Goal: Task Accomplishment & Management: Manage account settings

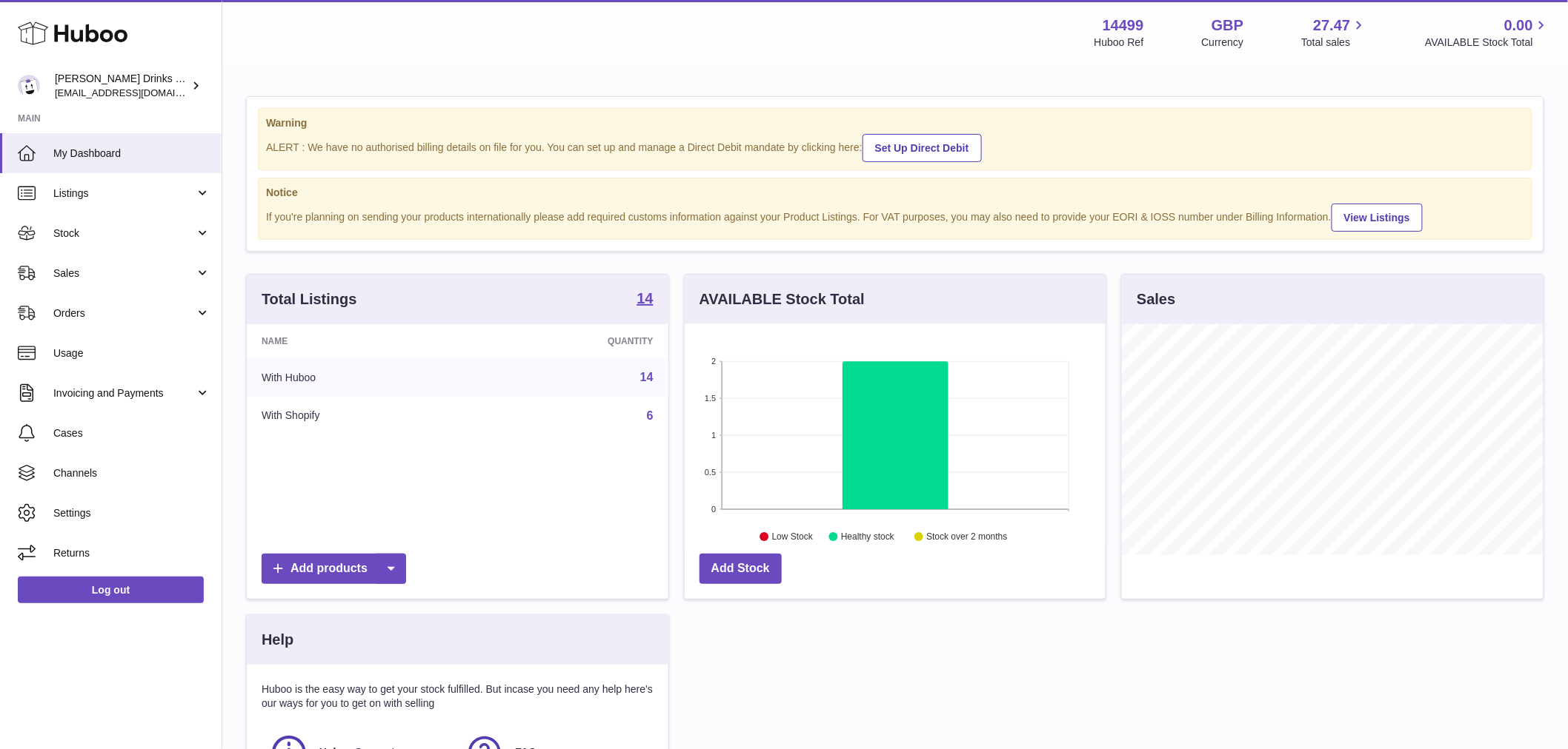
scroll to position [231, 421]
click at [117, 271] on span "Sales" at bounding box center [124, 273] width 142 height 14
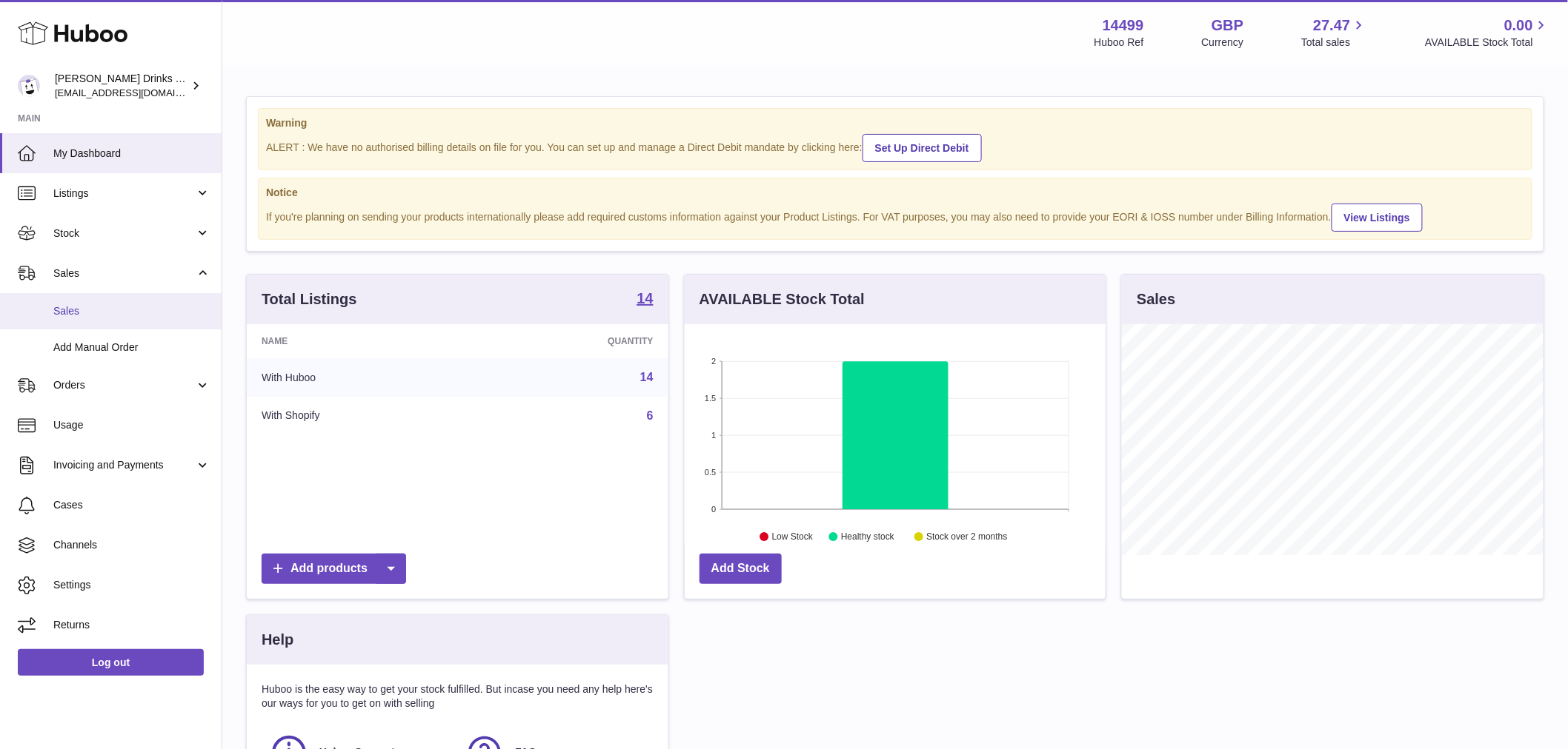
click at [108, 308] on span "Sales" at bounding box center [132, 312] width 157 height 14
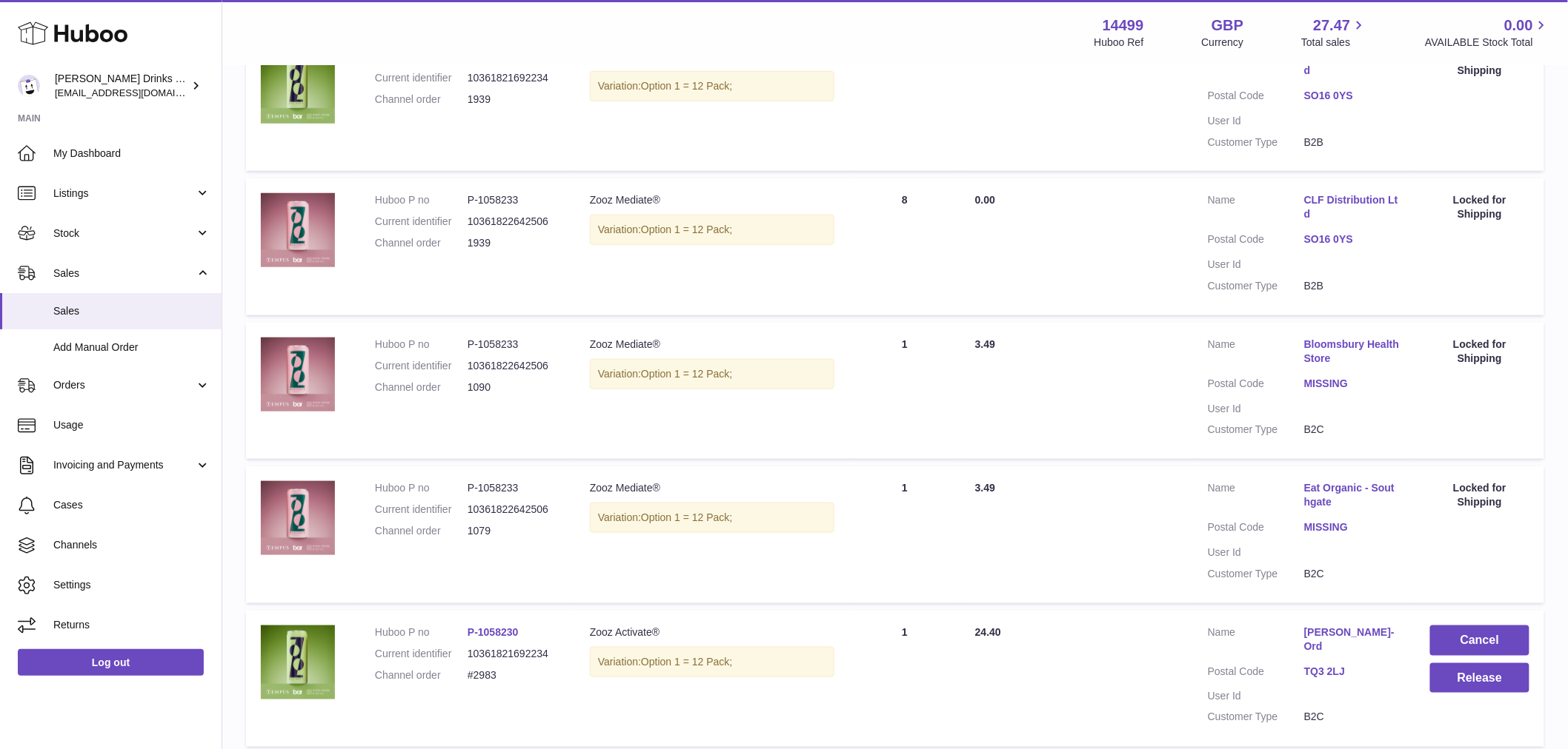
scroll to position [589, 0]
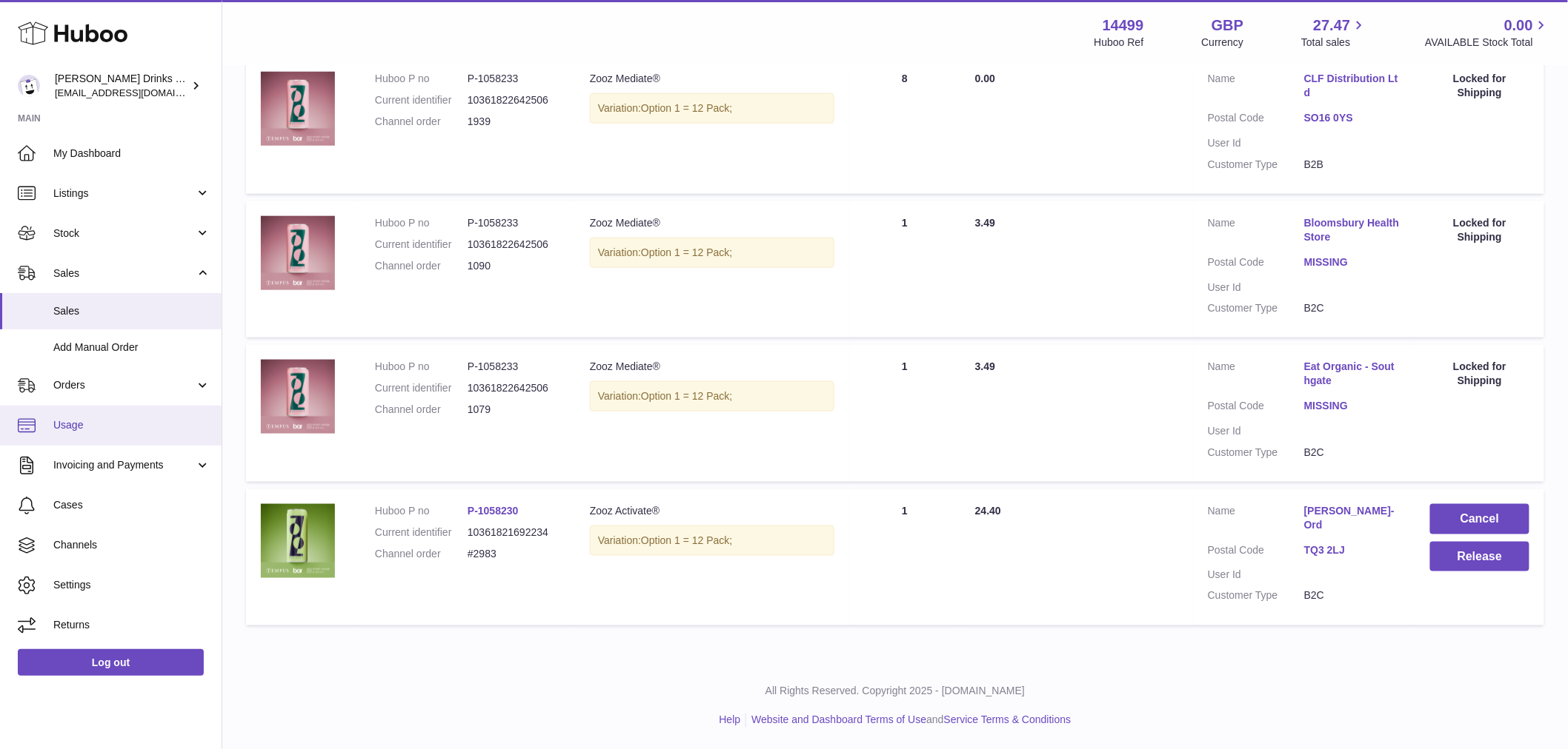
click at [124, 419] on span "Usage" at bounding box center [132, 425] width 157 height 14
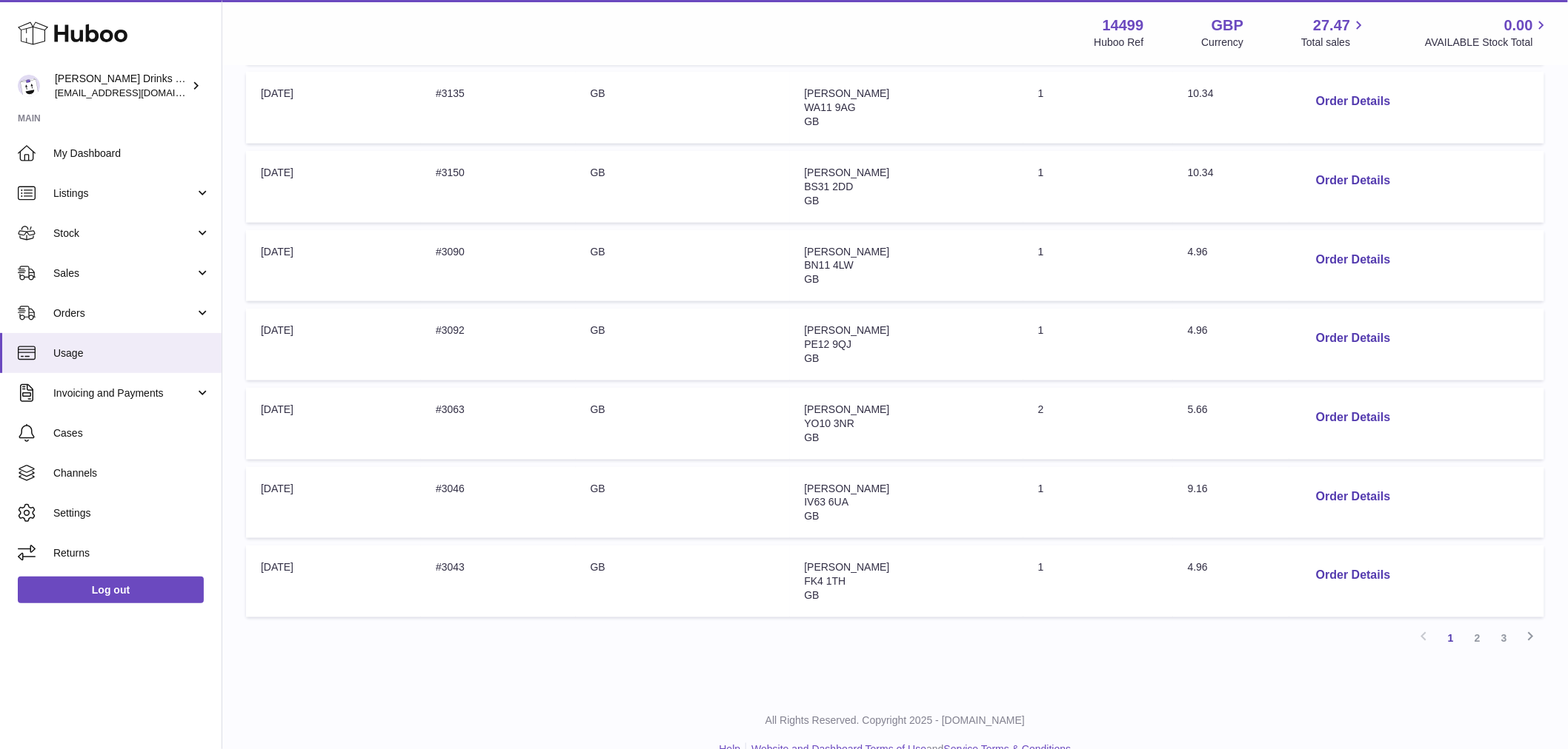
scroll to position [549, 0]
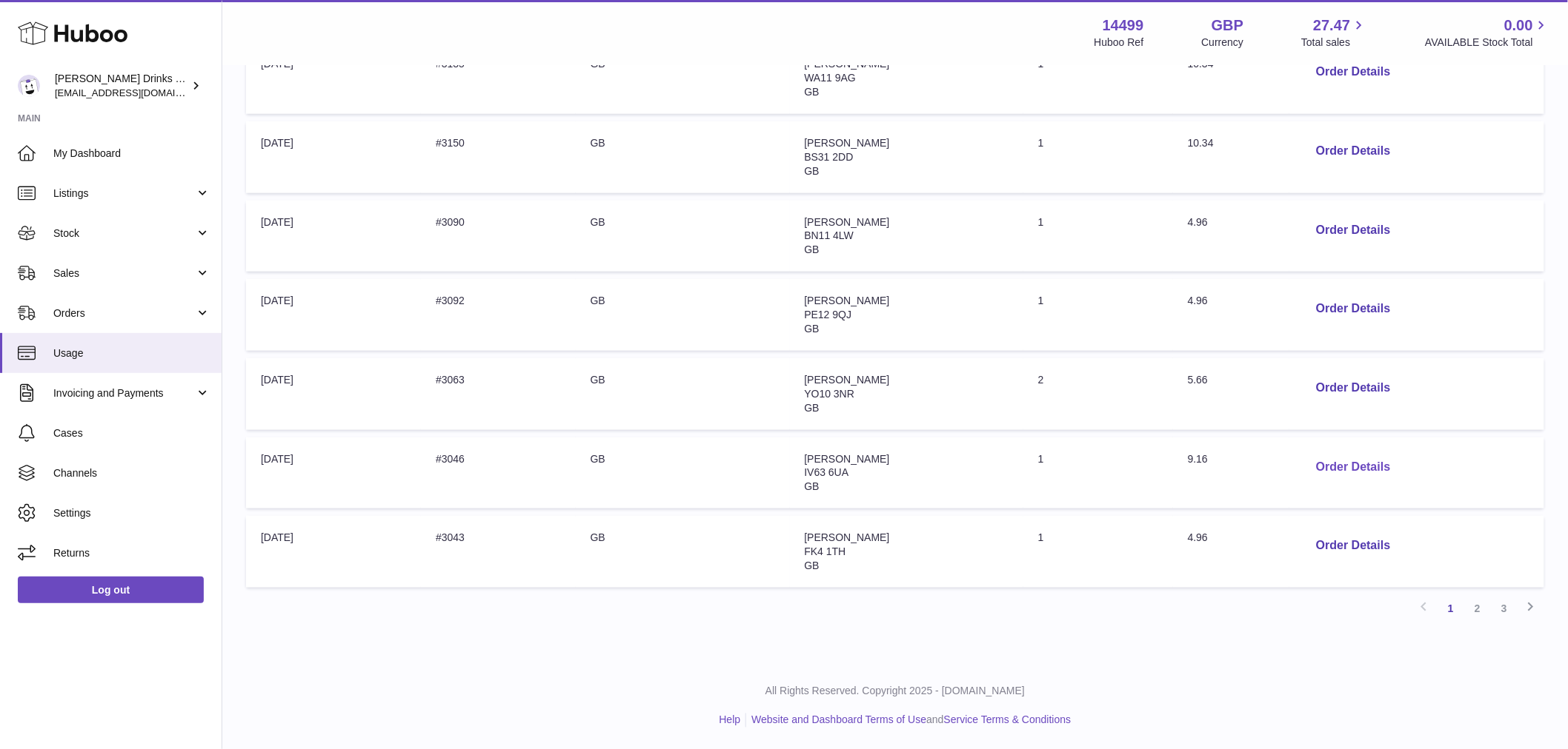
click at [1339, 466] on button "Order Details" at bounding box center [1352, 467] width 98 height 31
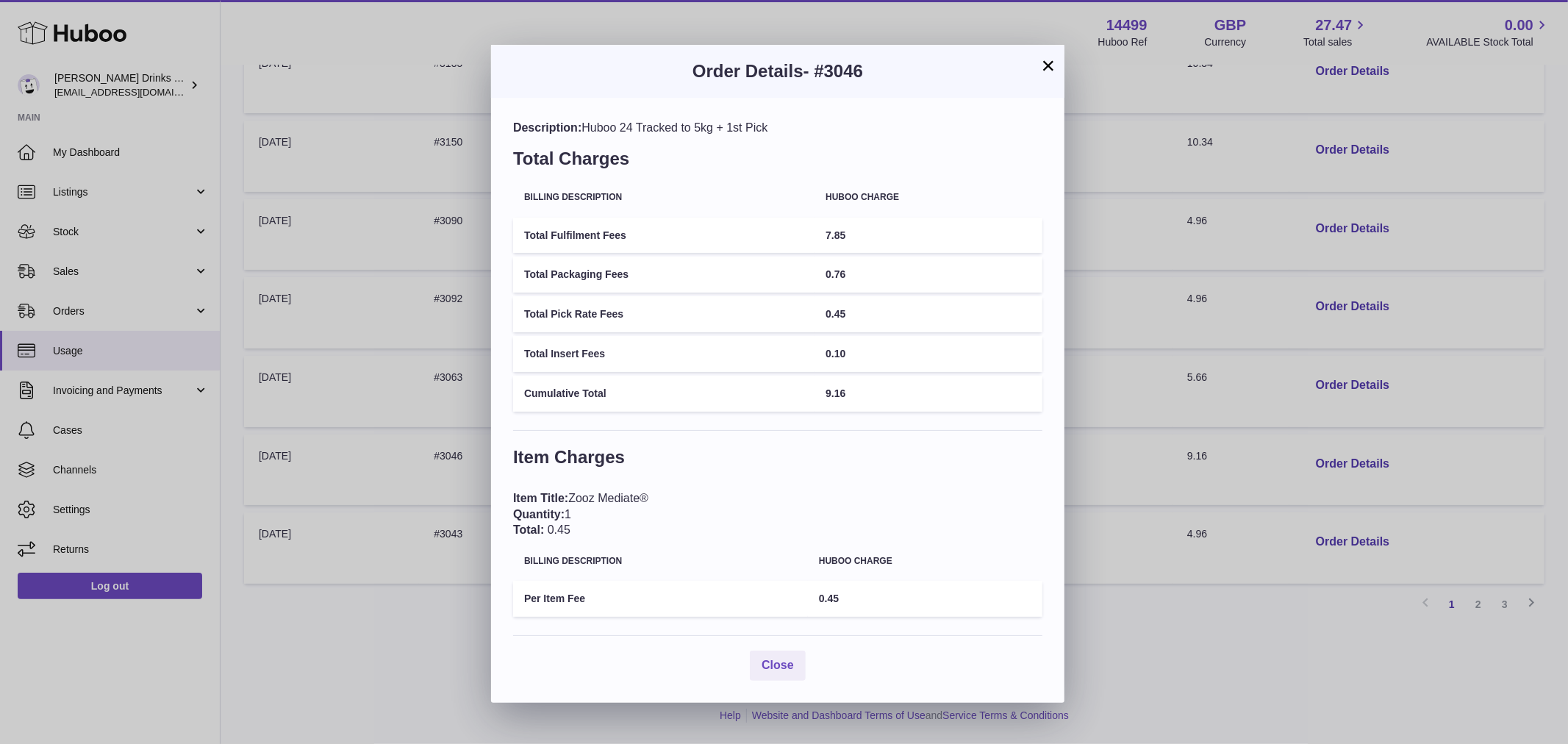
click at [1253, 639] on div "× Order Details - #3046 Description: Huboo 24 Tracked to 5kg + 1st Pick Total C…" at bounding box center [784, 372] width 1568 height 744
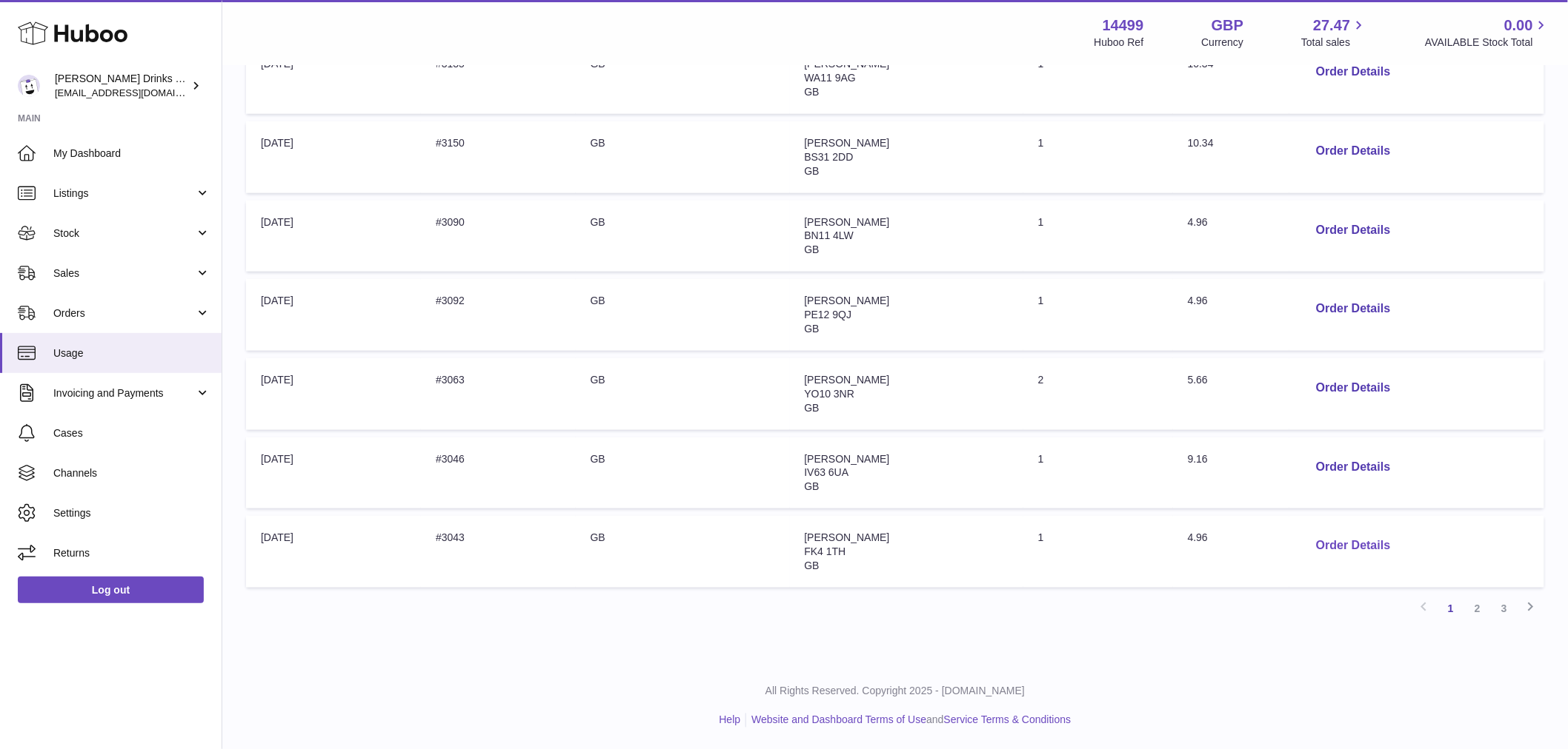
click at [1330, 543] on button "Order Details" at bounding box center [1352, 546] width 98 height 31
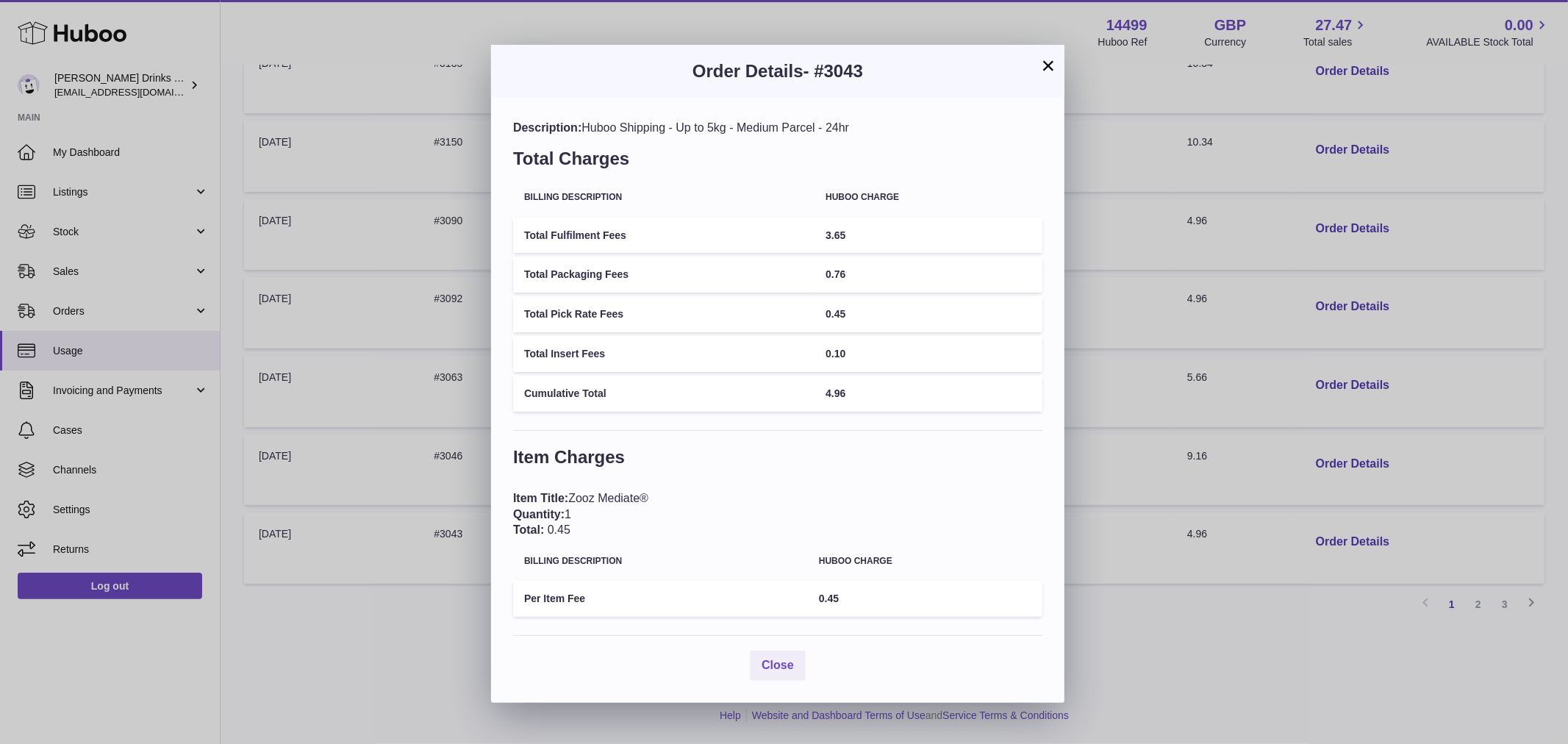
click at [1237, 642] on div "× Order Details - #3043 Description: Huboo Shipping - Up to 5kg - Medium Parcel…" at bounding box center [784, 372] width 1568 height 744
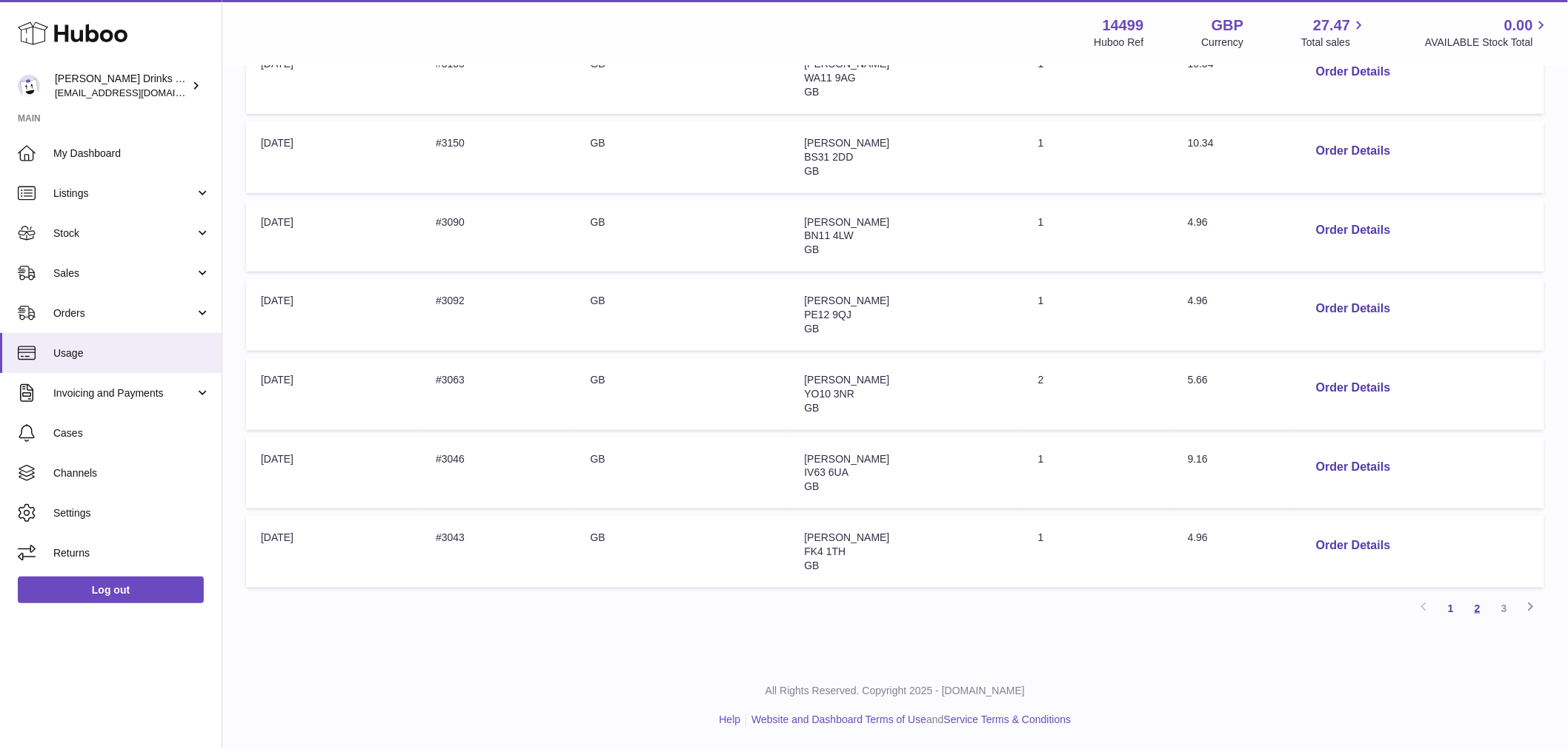
click at [1480, 610] on link "2" at bounding box center [1477, 609] width 27 height 27
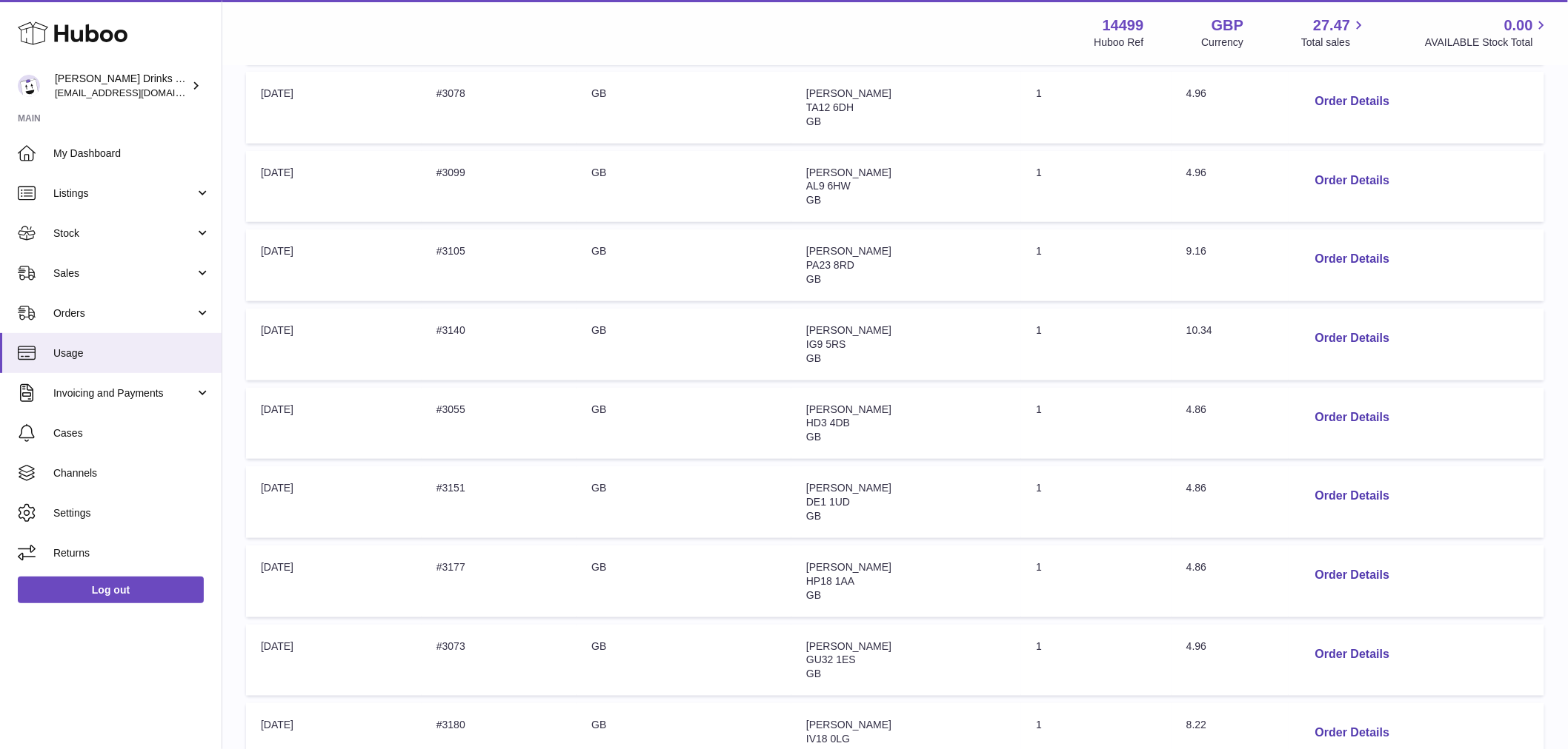
scroll to position [549, 0]
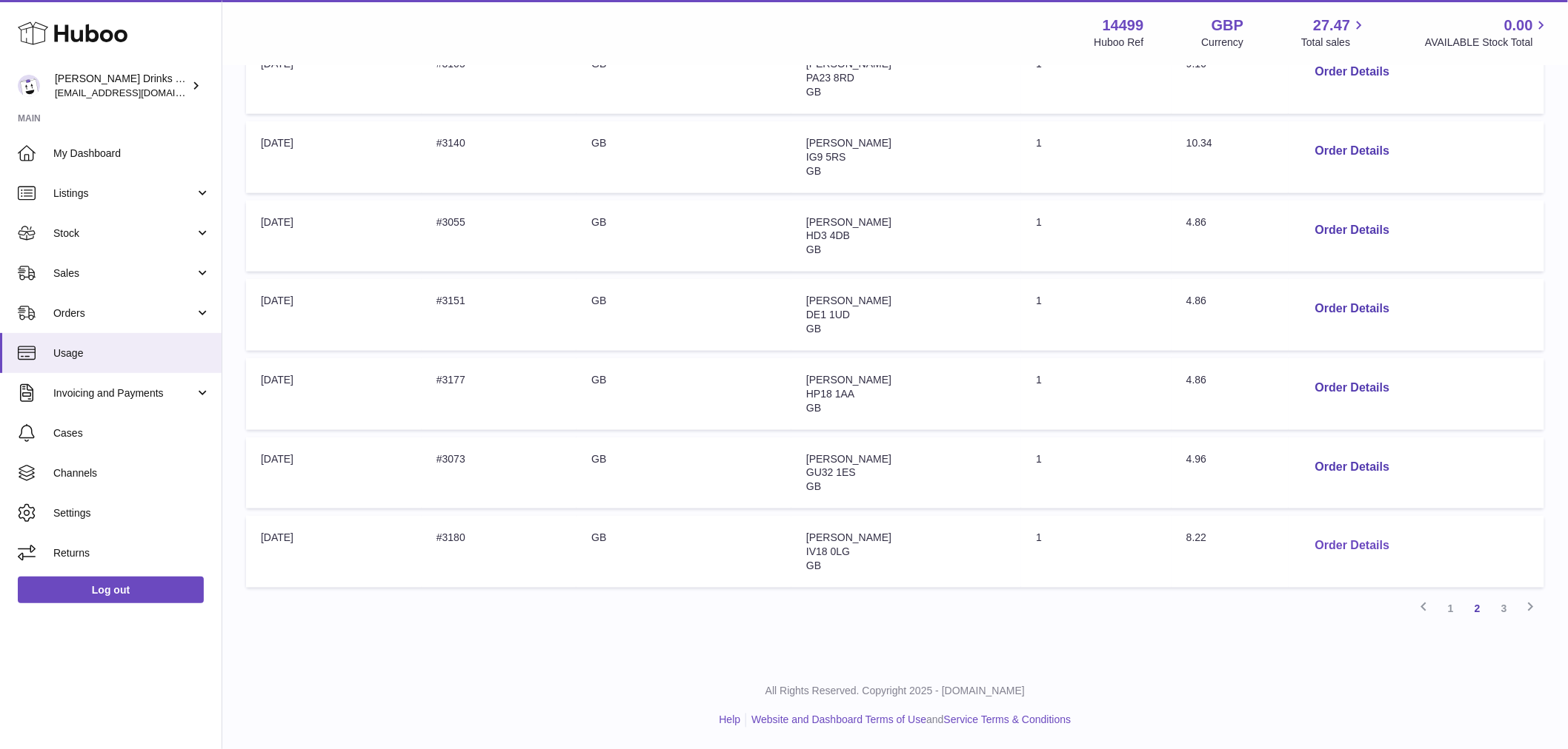
click at [1339, 534] on button "Order Details" at bounding box center [1351, 546] width 98 height 31
click at [1291, 641] on div at bounding box center [784, 374] width 1568 height 749
click at [1498, 604] on link "3" at bounding box center [1504, 609] width 27 height 27
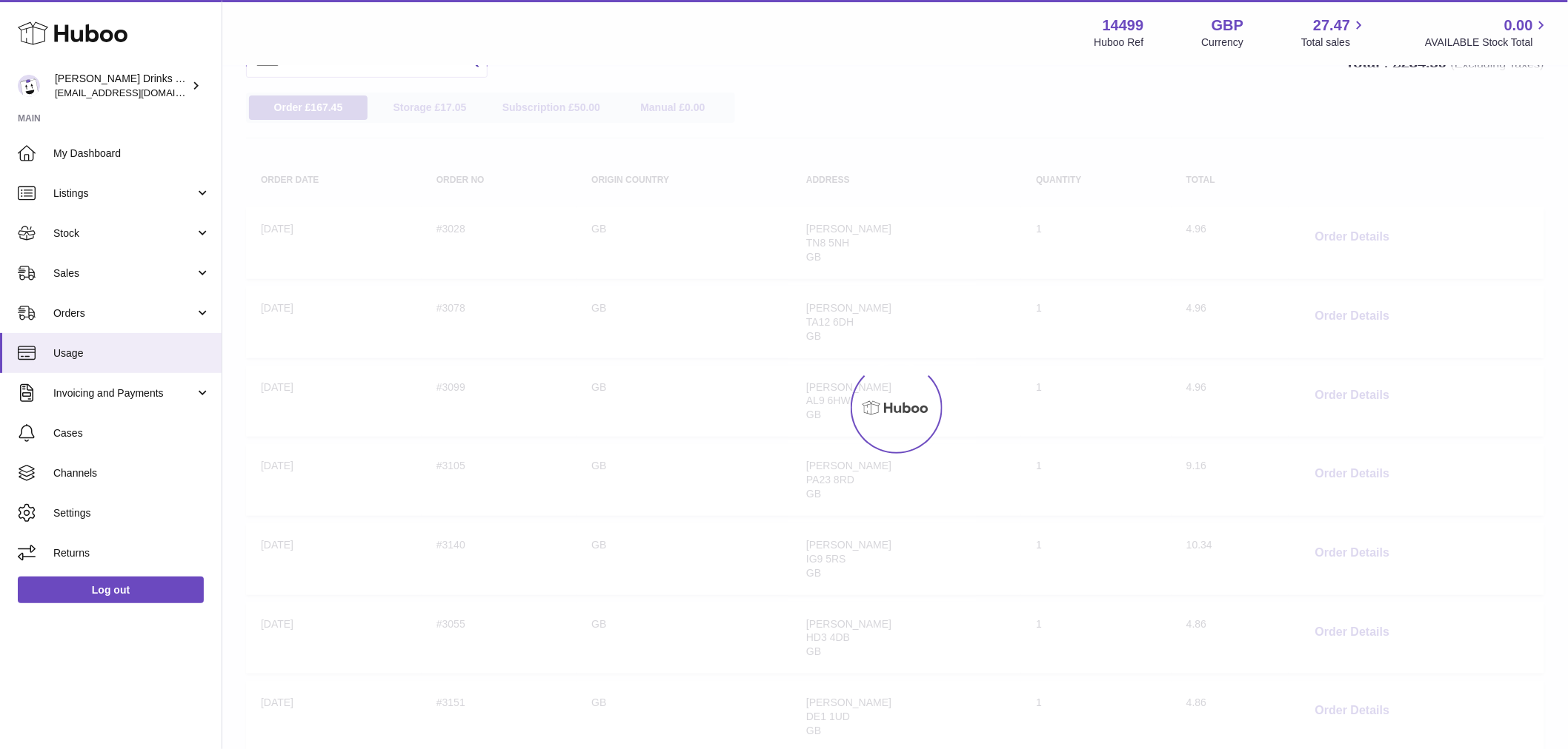
scroll to position [66, 0]
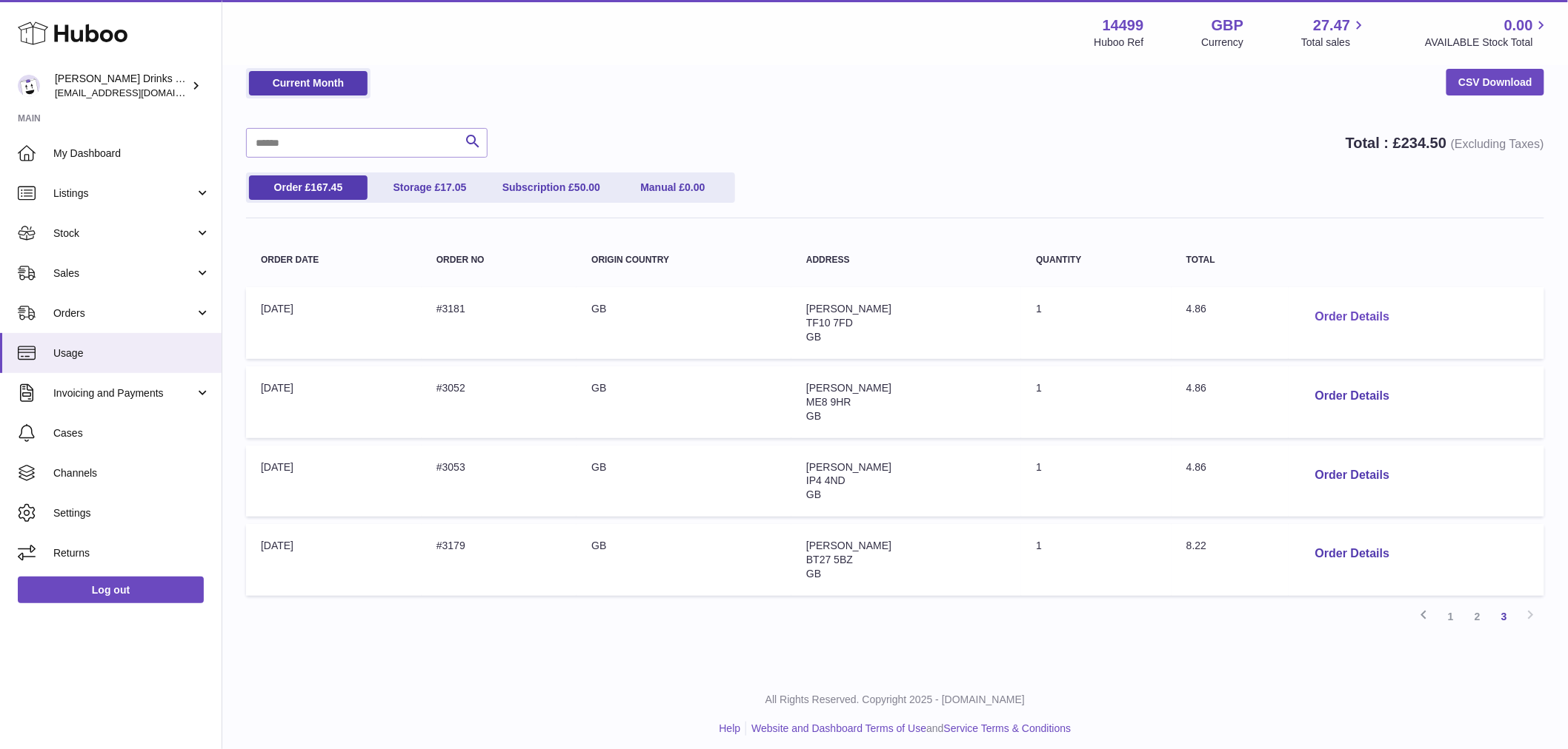
click at [1329, 317] on button "Order Details" at bounding box center [1351, 317] width 98 height 31
click at [1277, 197] on div at bounding box center [784, 374] width 1568 height 749
